Goal: Task Accomplishment & Management: Use online tool/utility

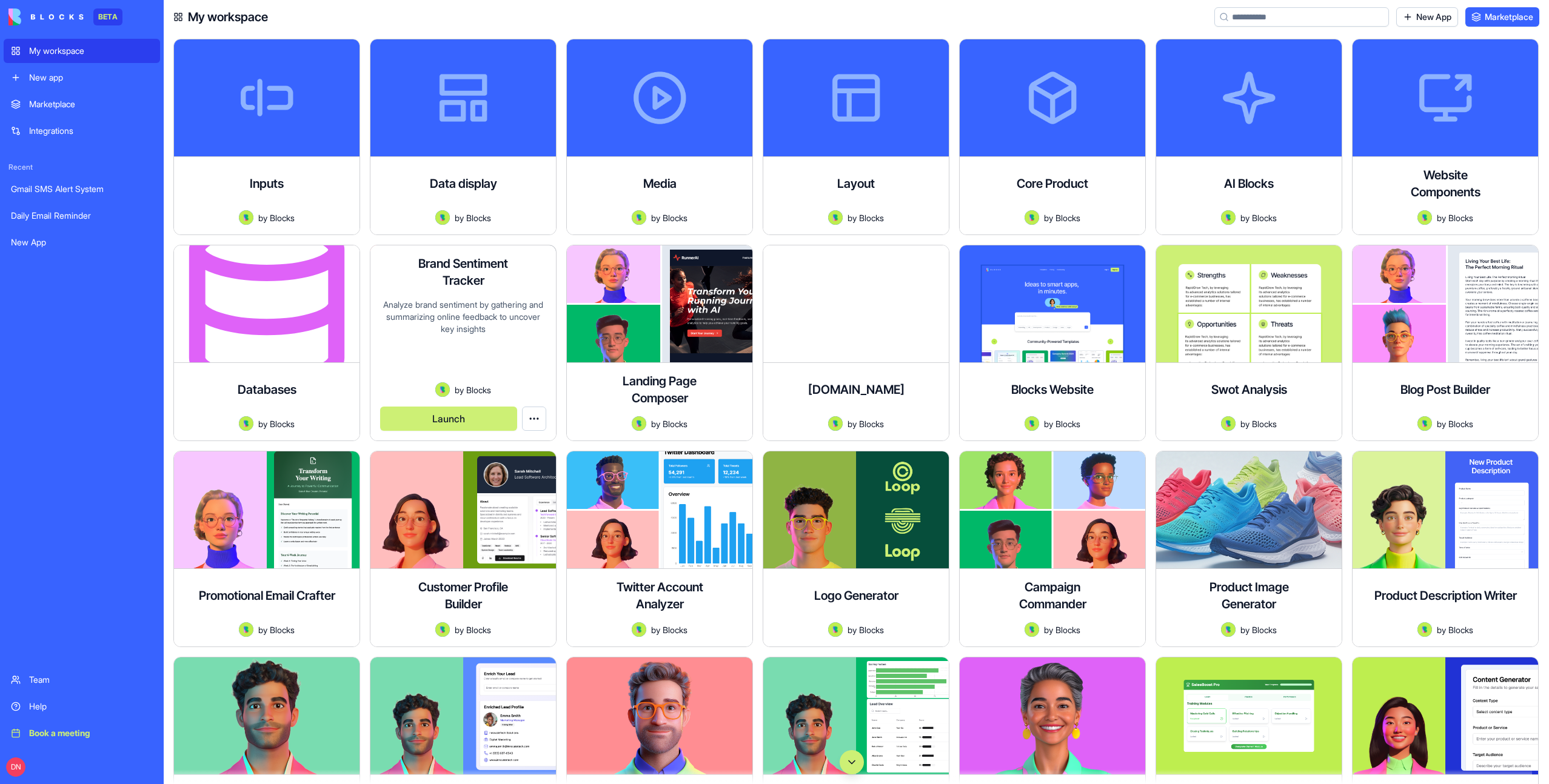
click at [483, 426] on button "Launch" at bounding box center [449, 419] width 137 height 24
click at [459, 420] on button "Launch" at bounding box center [449, 419] width 137 height 24
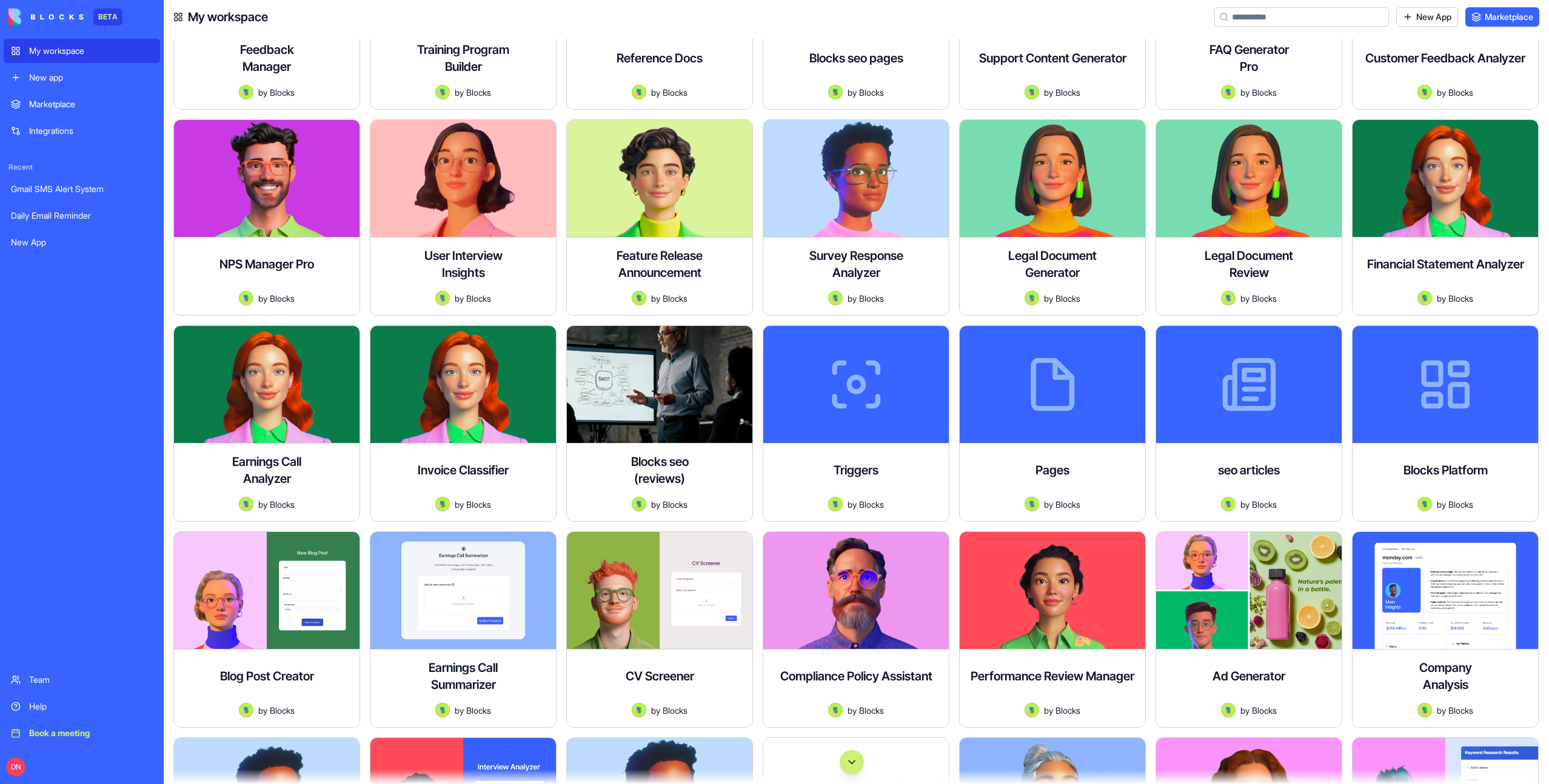
click at [846, 771] on button "Scroll to bottom" at bounding box center [852, 763] width 24 height 24
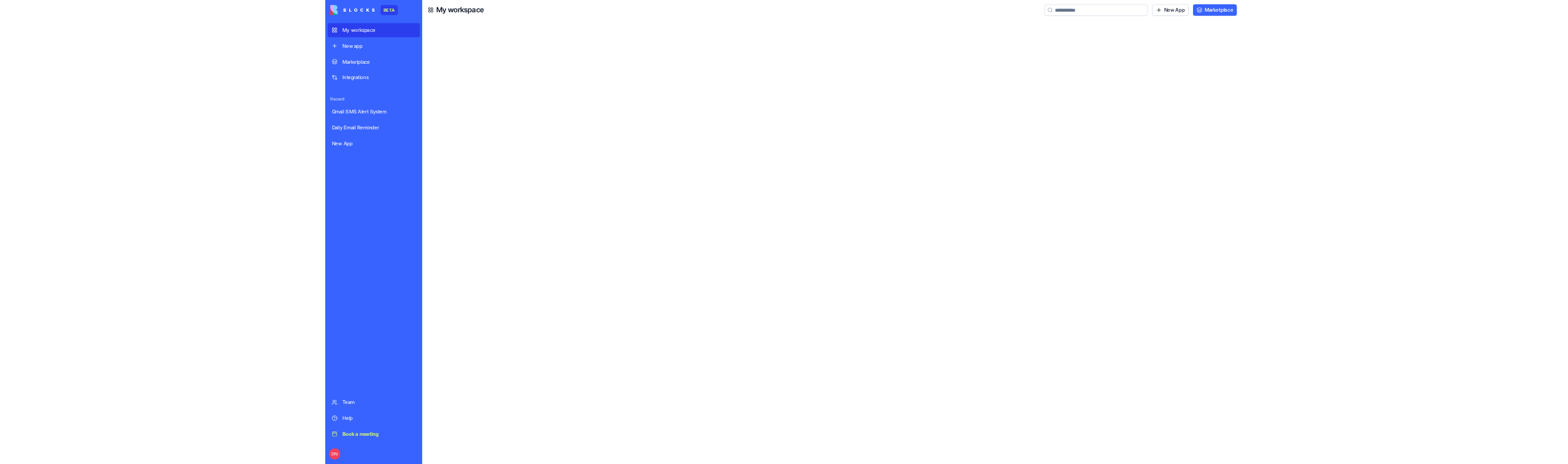
scroll to position [49921, 0]
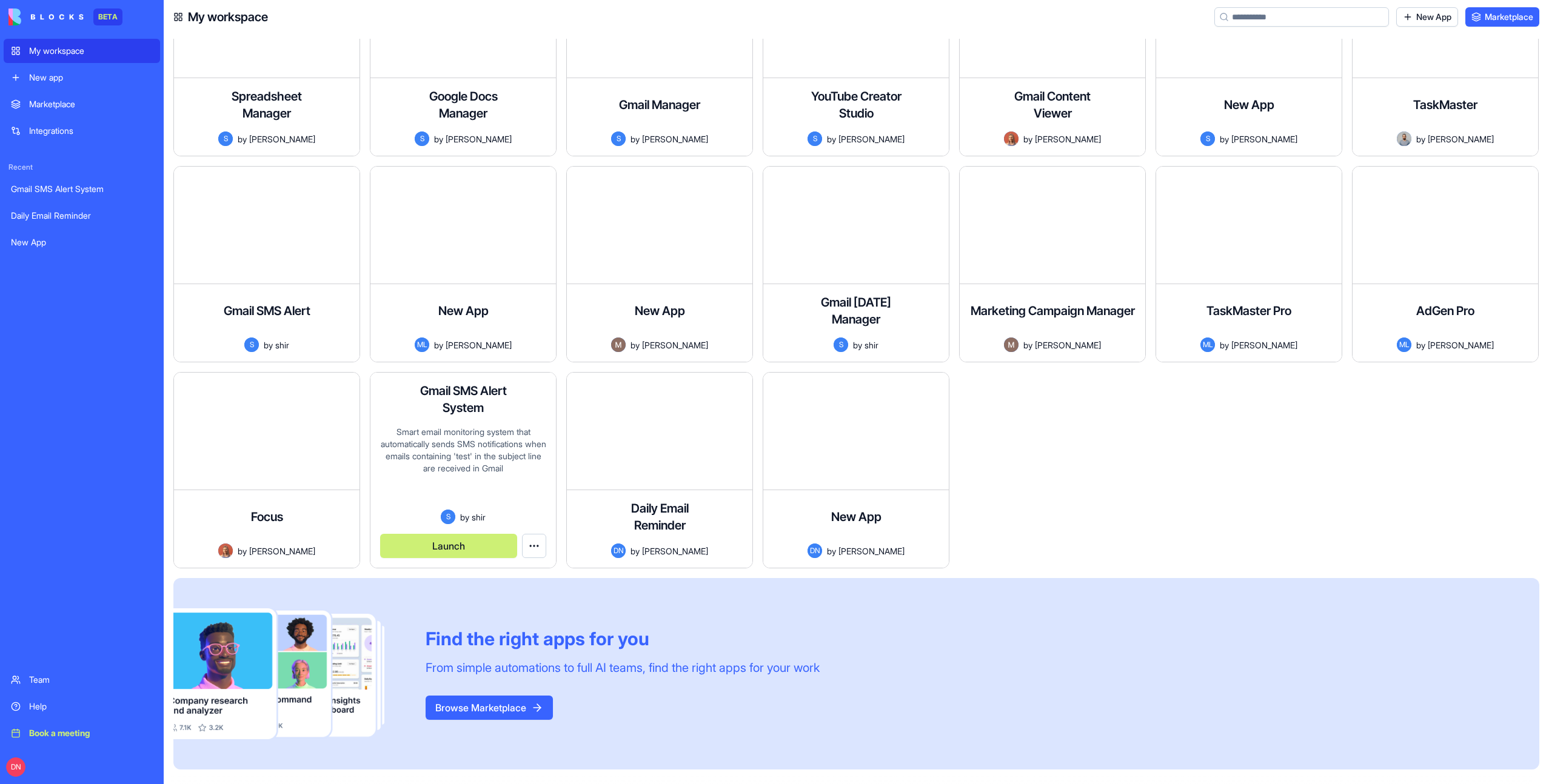
click at [469, 547] on button "Launch" at bounding box center [449, 546] width 137 height 24
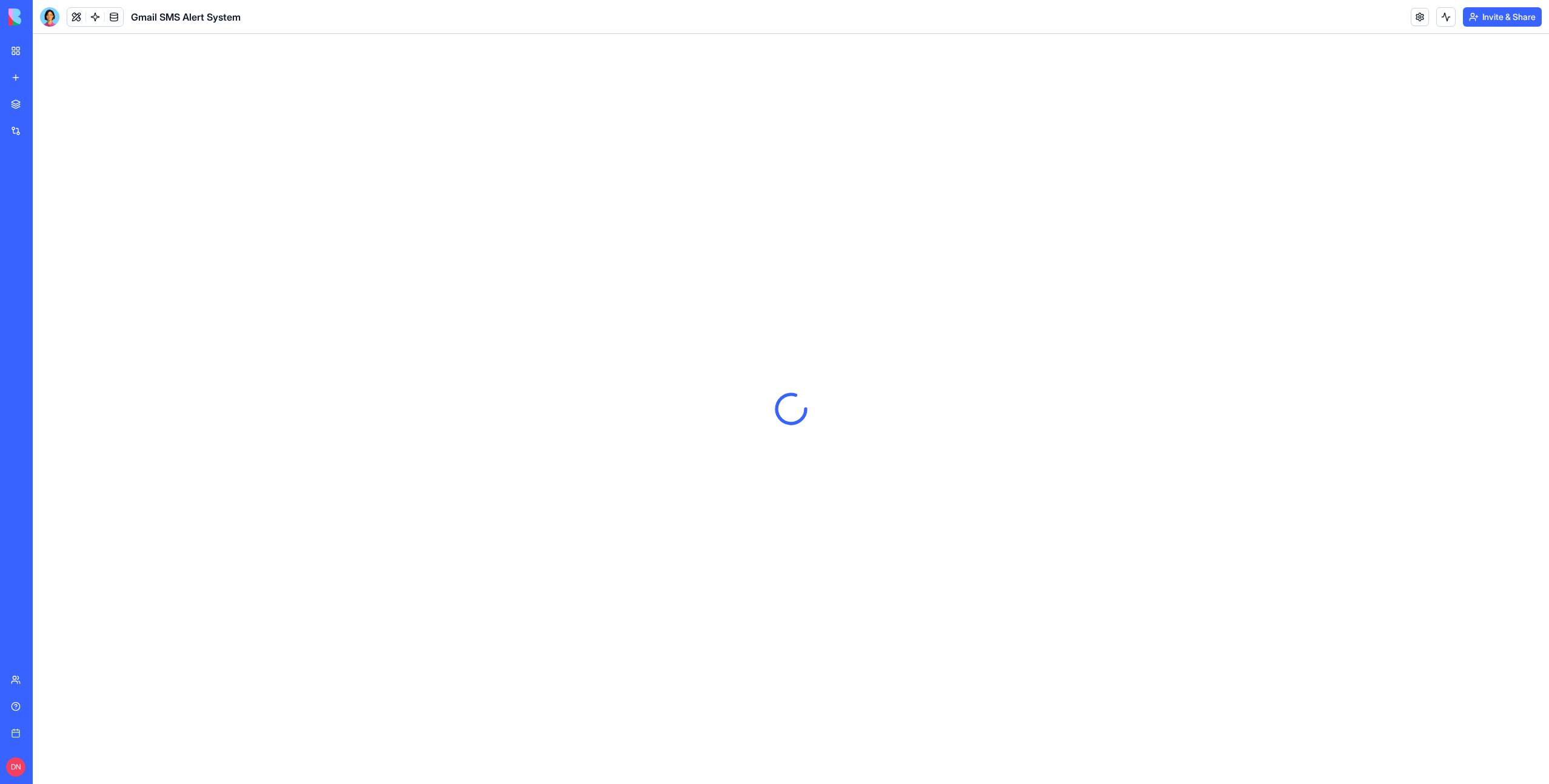
click at [43, 52] on div "My workspace" at bounding box center [37, 51] width 16 height 12
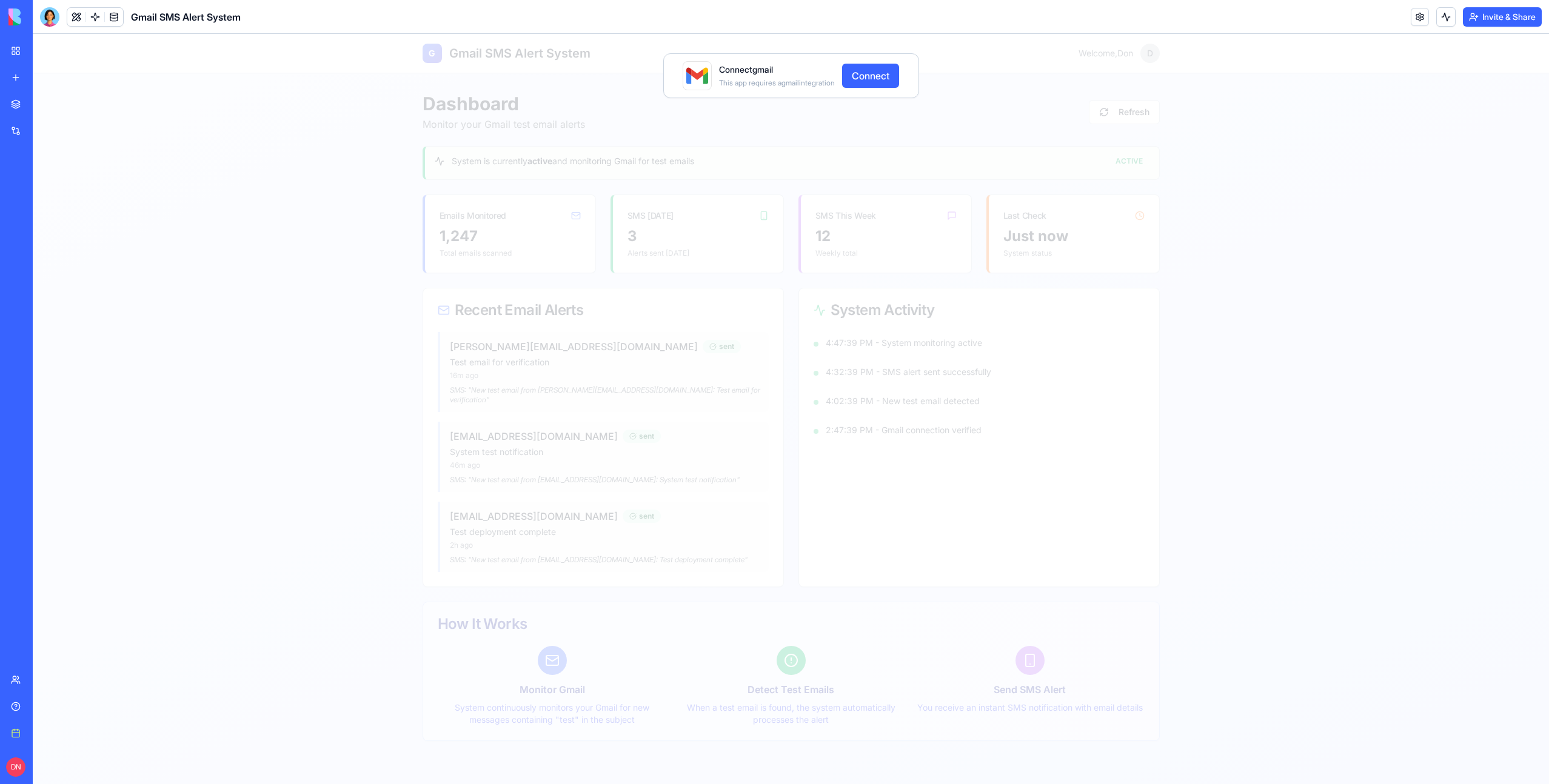
click at [20, 55] on link "My workspace" at bounding box center [28, 51] width 49 height 24
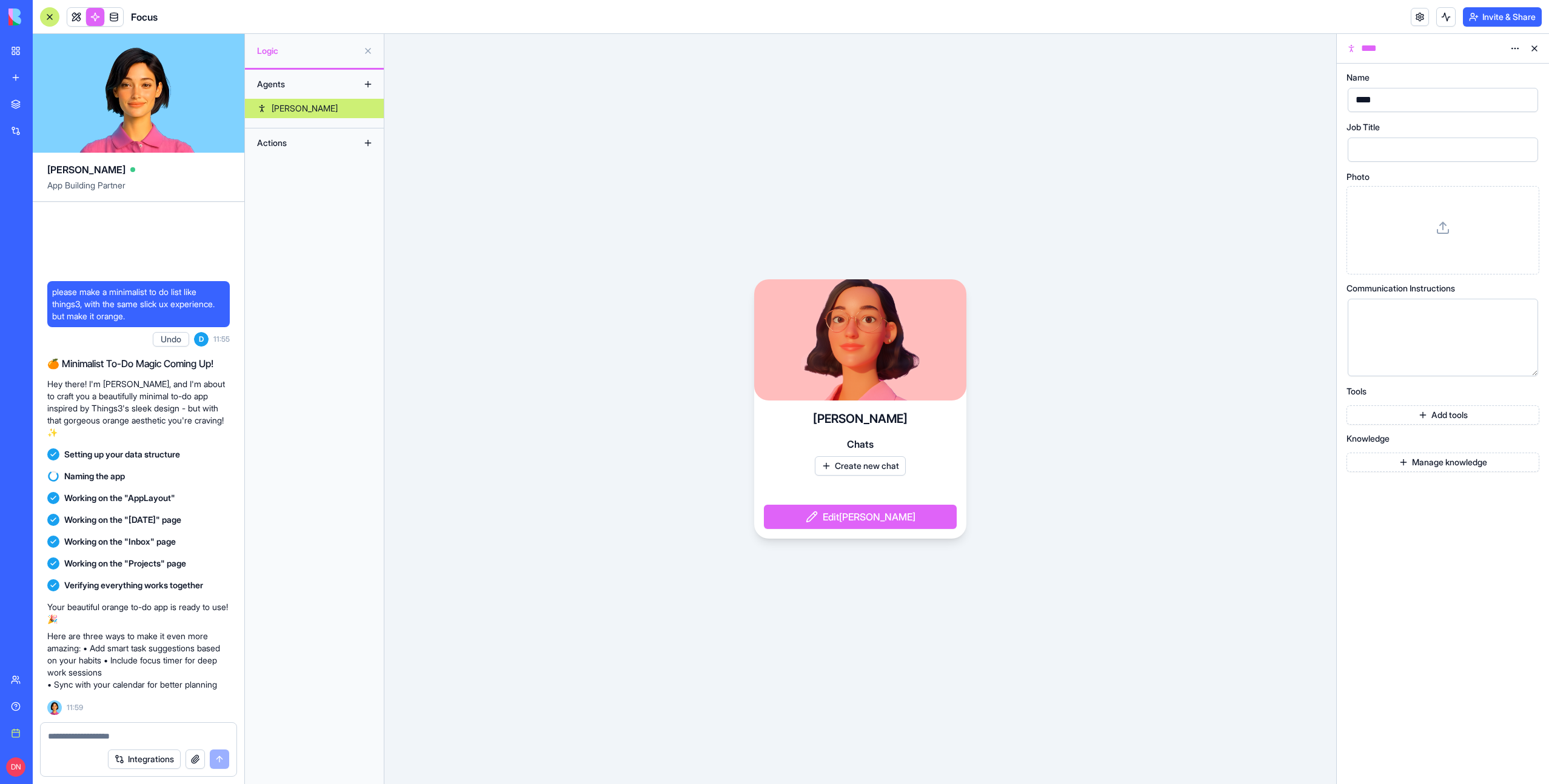
click at [45, 52] on div "My workspace" at bounding box center [37, 51] width 16 height 12
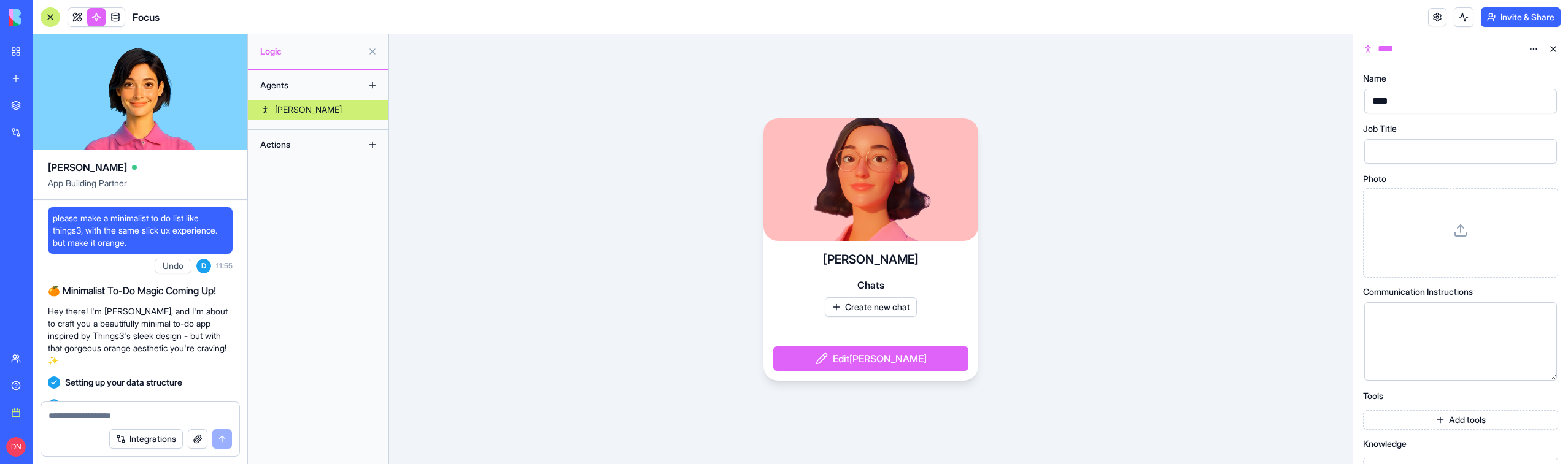
click at [52, 12] on div at bounding box center [49, 17] width 19 height 19
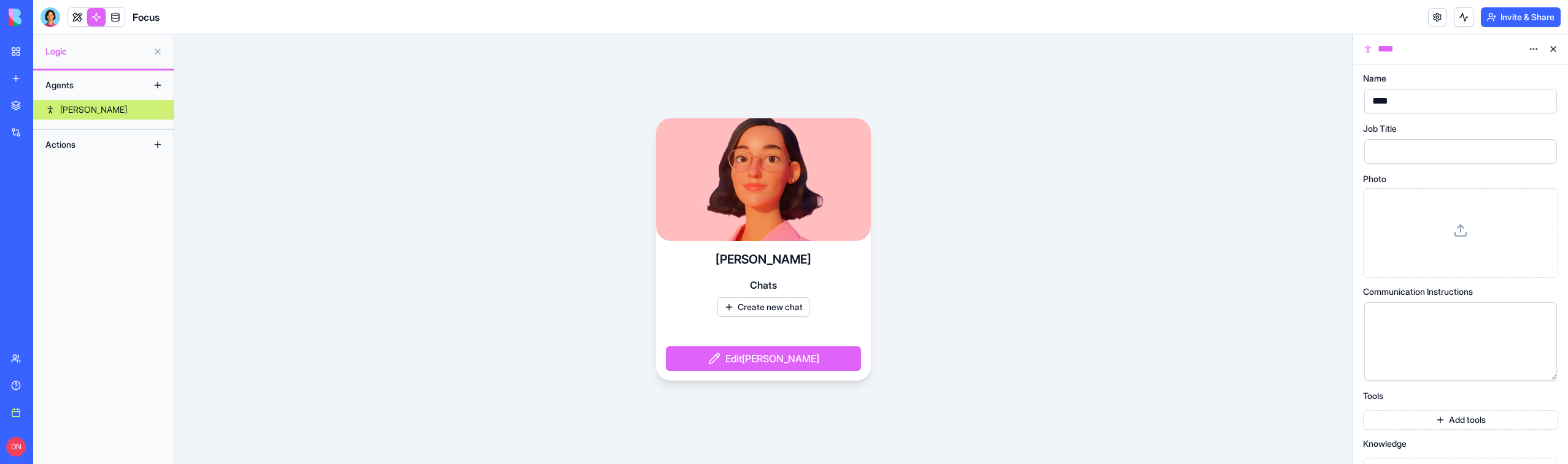
click at [52, 12] on div at bounding box center [49, 17] width 19 height 19
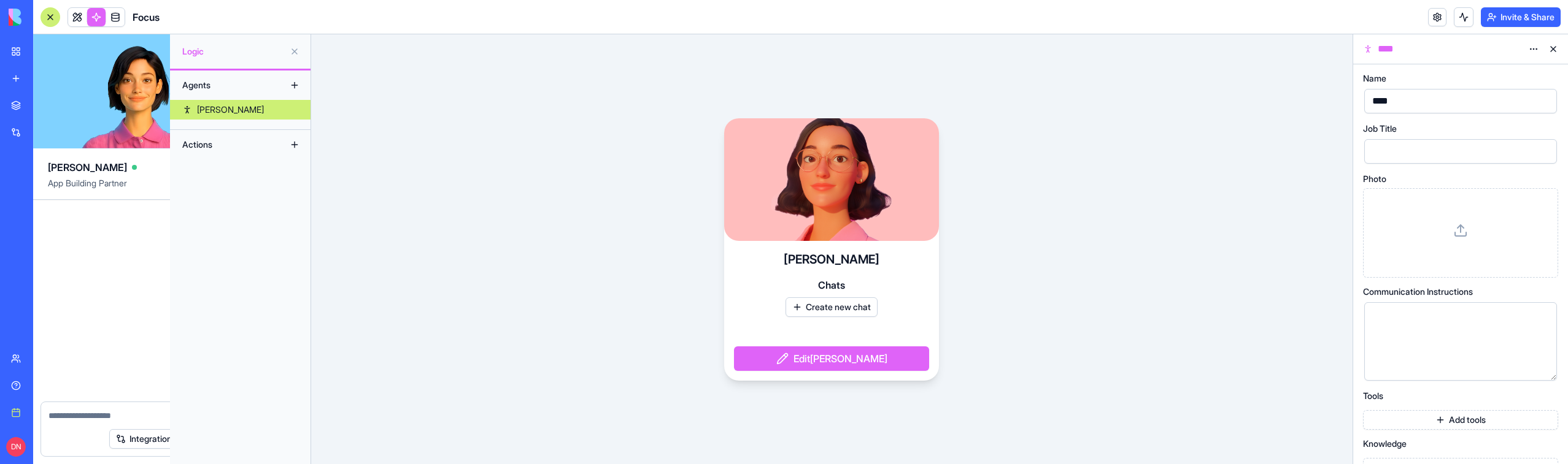
scroll to position [252, 0]
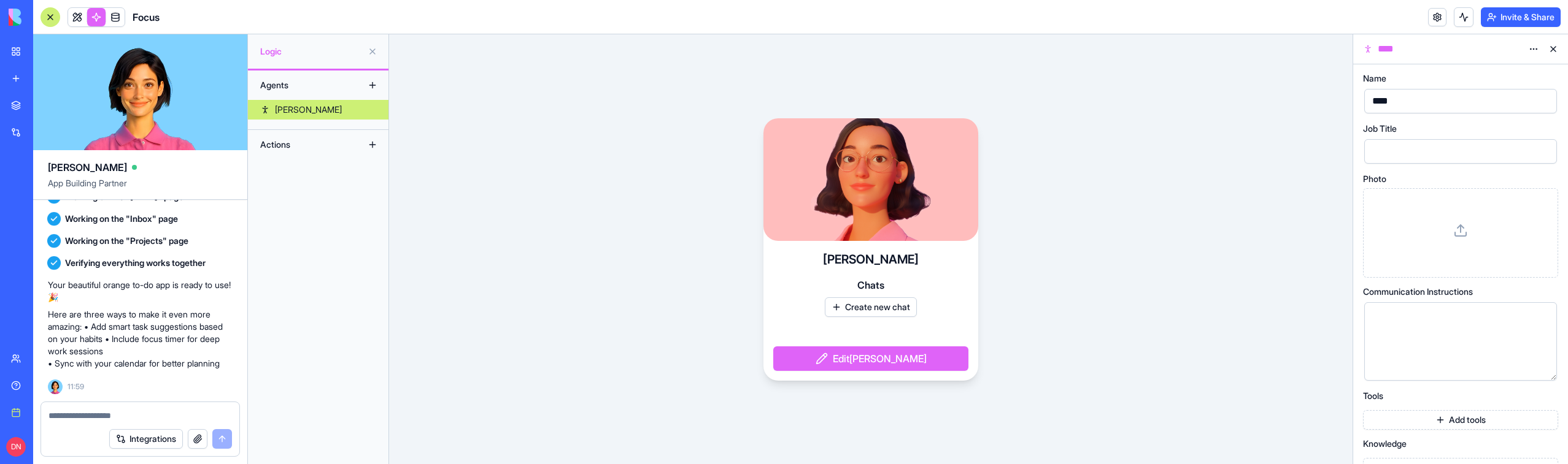
click at [52, 12] on div at bounding box center [49, 17] width 19 height 19
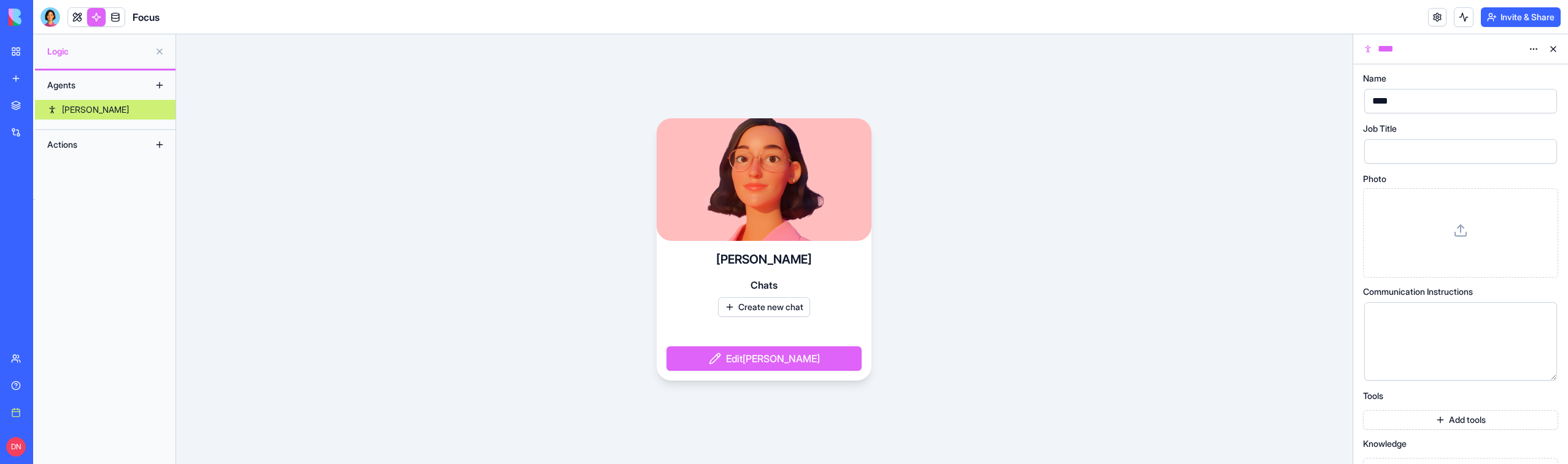
click at [52, 12] on div at bounding box center [49, 16] width 19 height 19
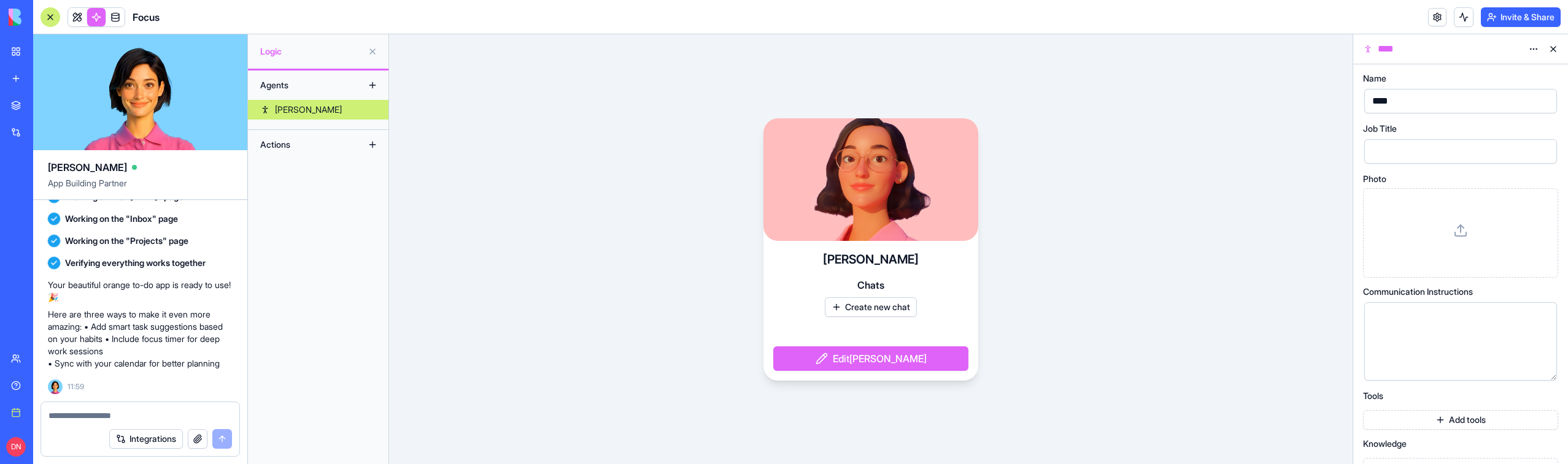
click at [52, 12] on div at bounding box center [49, 17] width 19 height 19
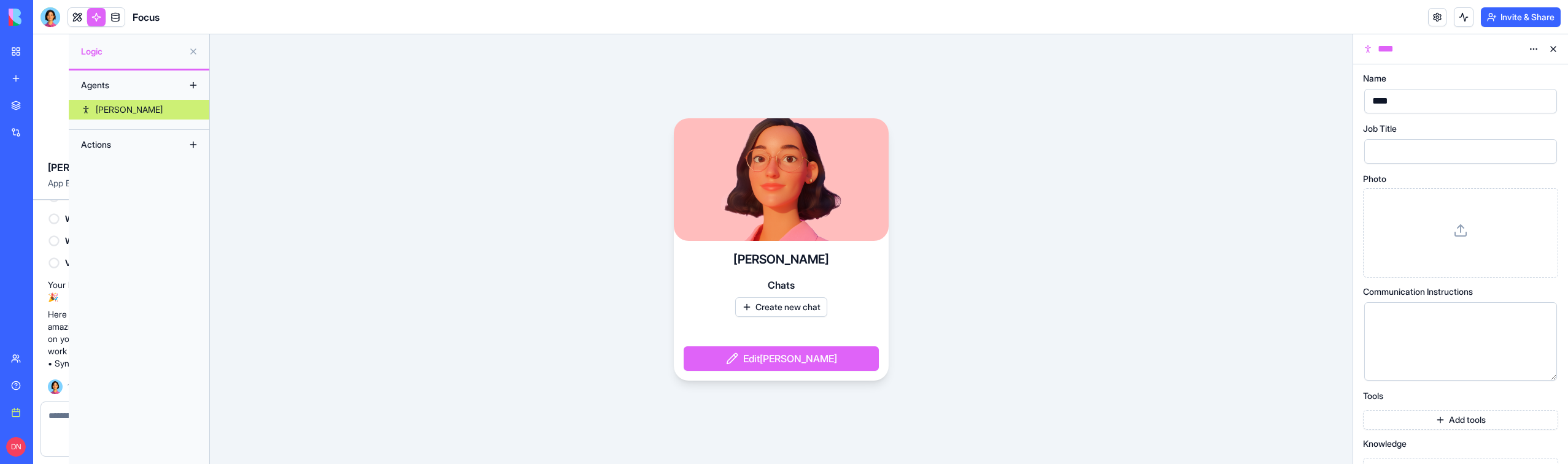
click at [52, 12] on div at bounding box center [49, 17] width 19 height 19
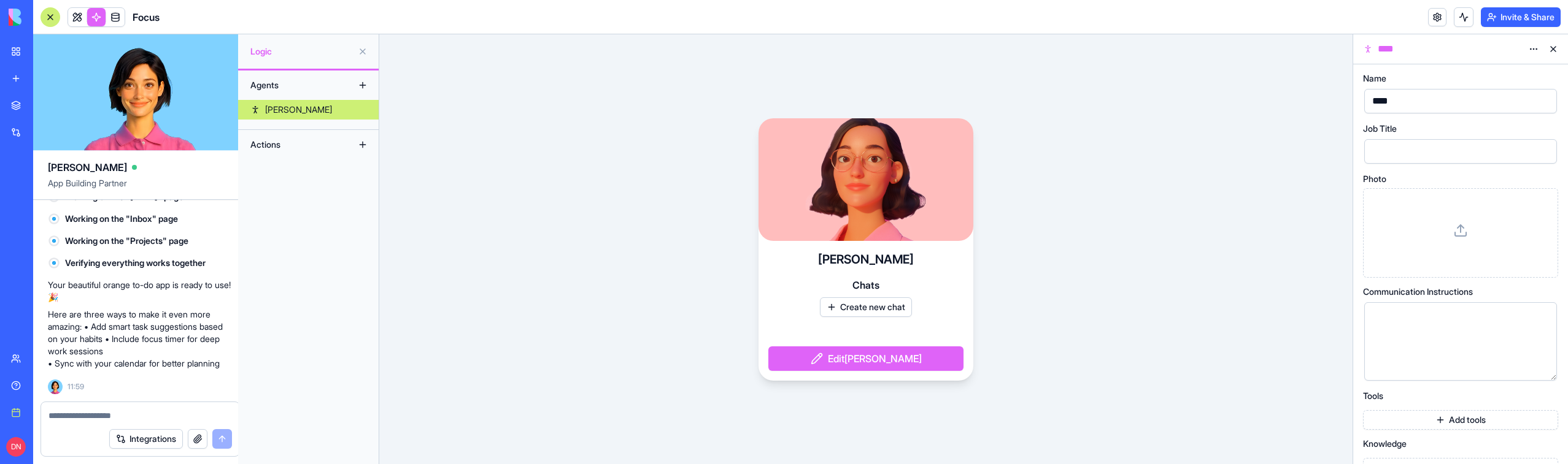
click at [52, 12] on div at bounding box center [49, 17] width 19 height 19
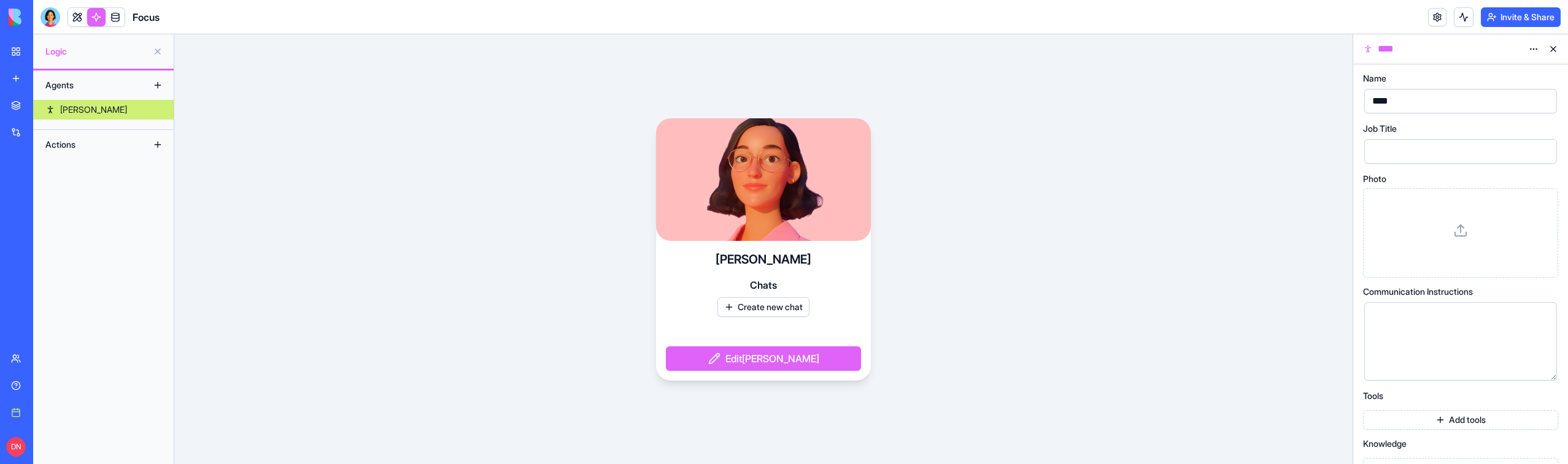
click at [52, 12] on div at bounding box center [49, 17] width 19 height 19
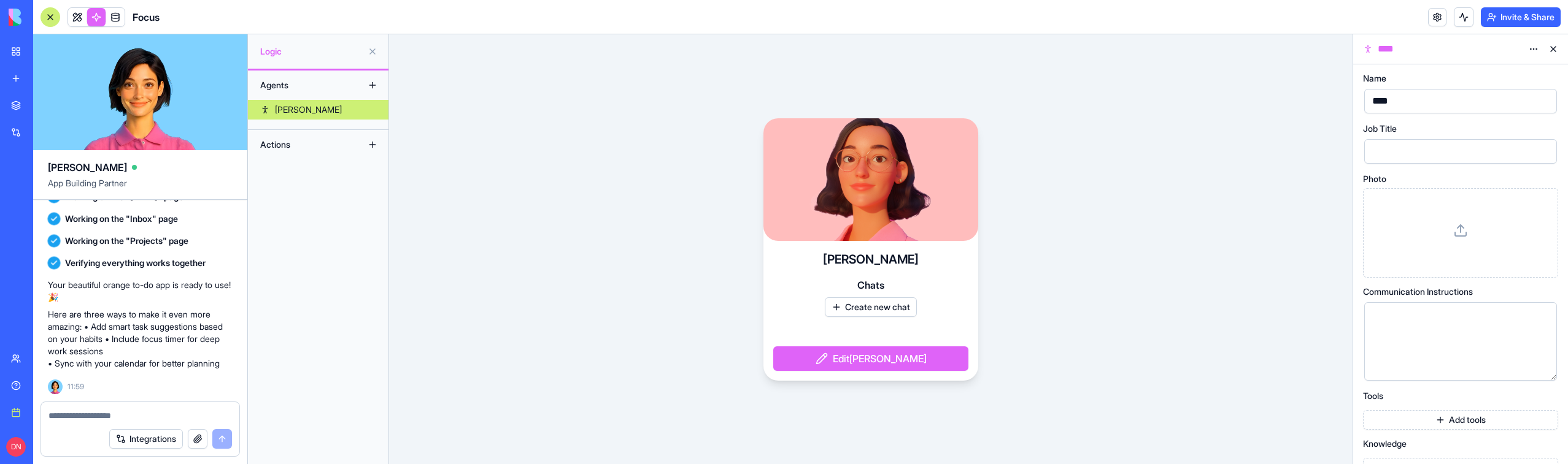
click at [52, 12] on div at bounding box center [49, 17] width 19 height 19
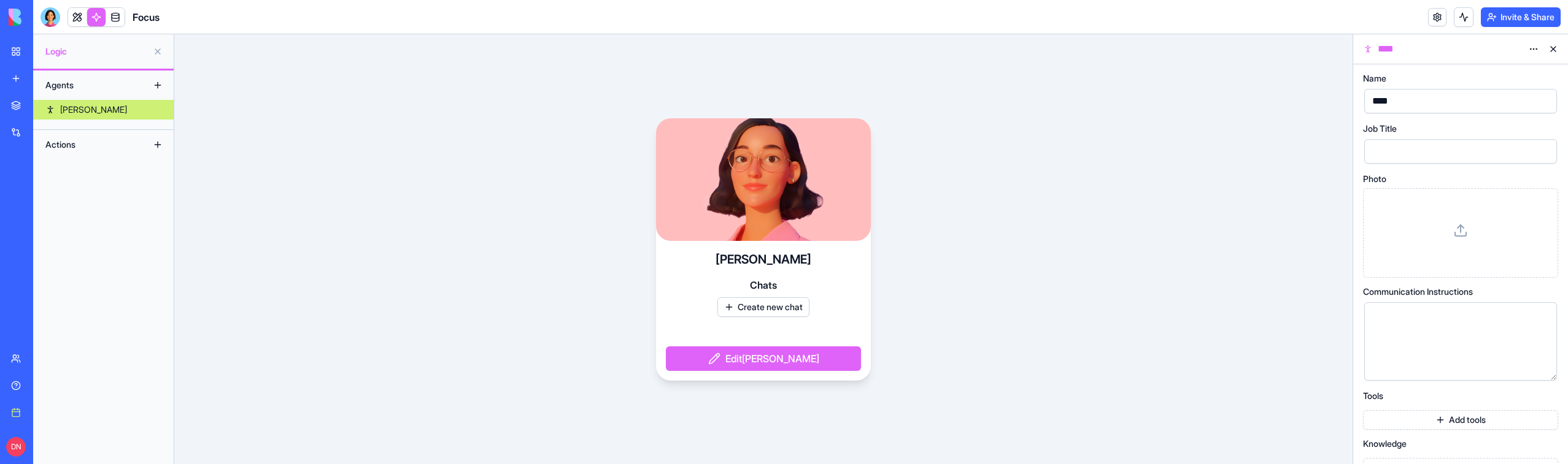
click at [52, 12] on div at bounding box center [49, 17] width 19 height 19
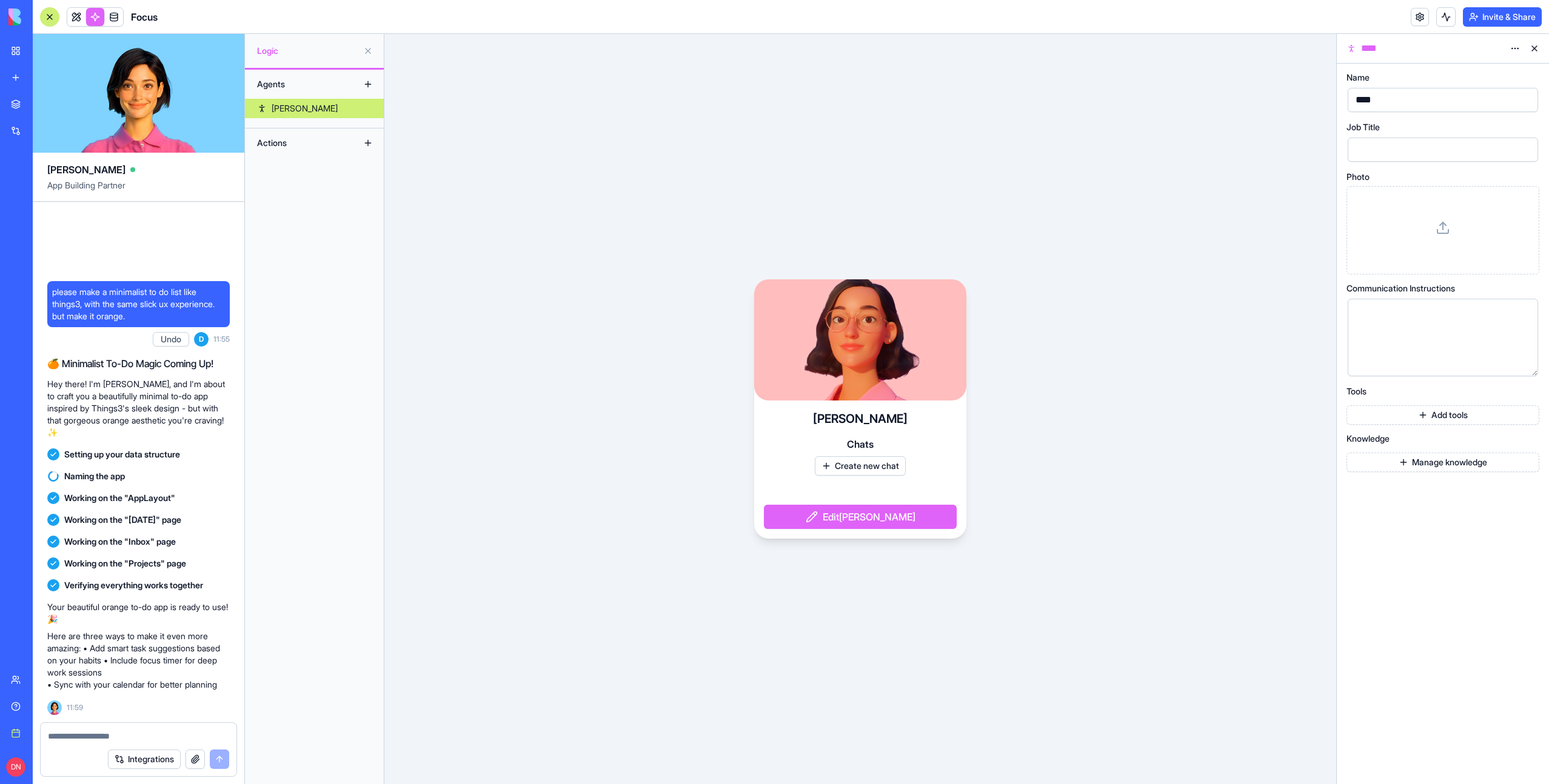
scroll to position [0, 0]
click at [263, 201] on div "Agents Nora Actions" at bounding box center [314, 426] width 139 height 715
